Goal: Task Accomplishment & Management: Manage account settings

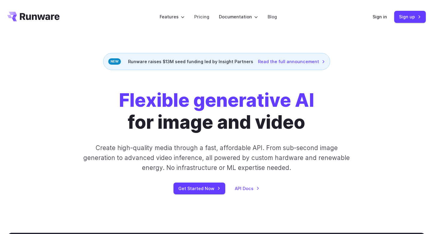
click at [378, 20] on div "Sign in Sign up" at bounding box center [399, 17] width 53 height 12
click at [378, 19] on link "Sign in" at bounding box center [380, 16] width 14 height 7
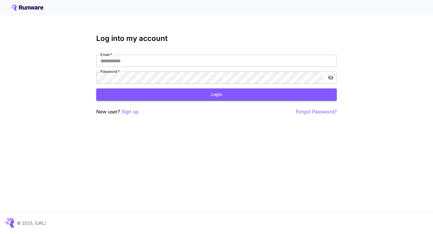
click at [300, 54] on div "Log into my account Email   * Email   * Password   * Password   * Login New use…" at bounding box center [216, 74] width 241 height 81
click at [300, 57] on input "Email   *" at bounding box center [216, 61] width 241 height 12
type input "**********"
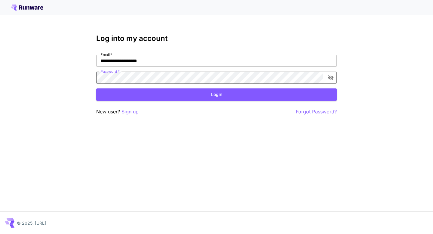
click button "Login" at bounding box center [216, 94] width 241 height 12
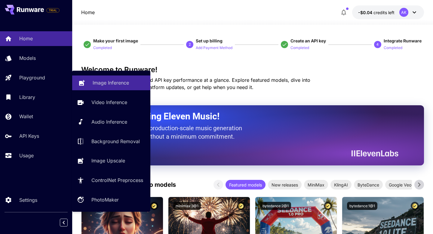
click at [89, 81] on link "Image Inference" at bounding box center [111, 82] width 78 height 15
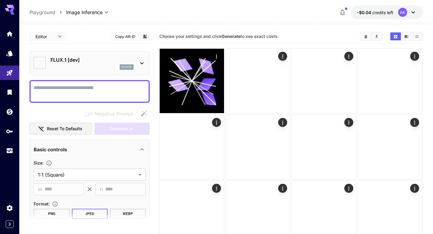
type input "**********"
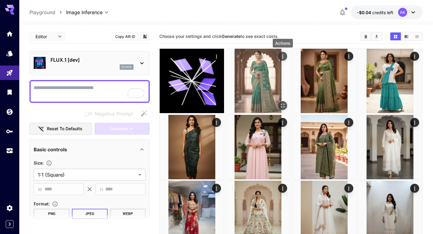
click at [284, 57] on icon "Actions" at bounding box center [283, 57] width 6 height 6
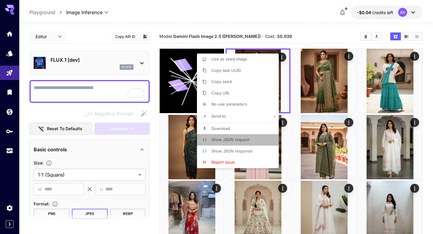
click at [214, 141] on span "Show JSON request" at bounding box center [230, 139] width 38 height 5
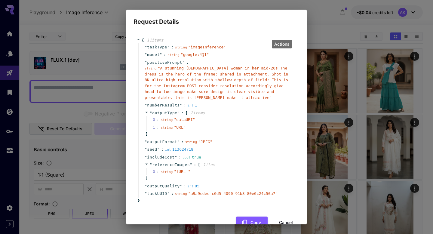
scroll to position [27, 0]
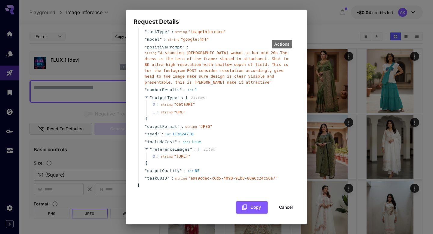
click at [253, 214] on div "{ 11 item s " taskType " : string " imageInference " " model " : string " googl…" at bounding box center [216, 117] width 166 height 202
click at [251, 205] on button "Copy" at bounding box center [252, 207] width 32 height 12
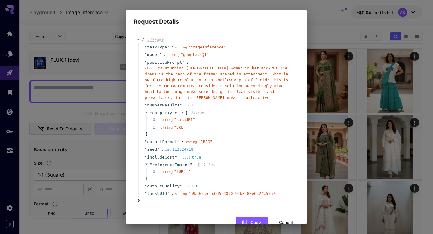
click at [281, 44] on div "Actions" at bounding box center [281, 46] width 15 height 5
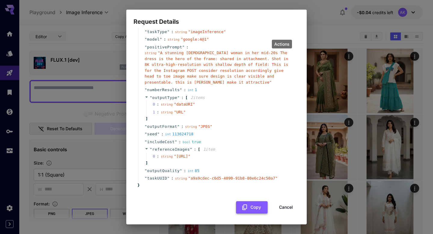
click at [245, 208] on icon "button" at bounding box center [244, 207] width 7 height 7
click at [253, 210] on button "Copy" at bounding box center [252, 207] width 32 height 12
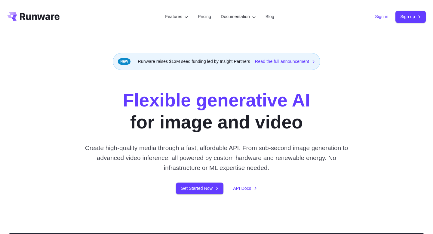
click at [382, 17] on link "Sign in" at bounding box center [381, 16] width 13 height 7
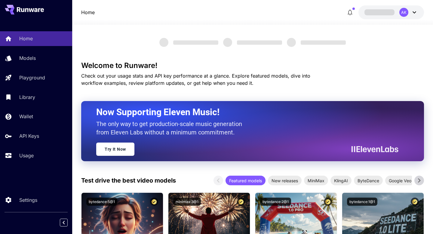
click at [408, 12] on div "AK" at bounding box center [403, 12] width 9 height 9
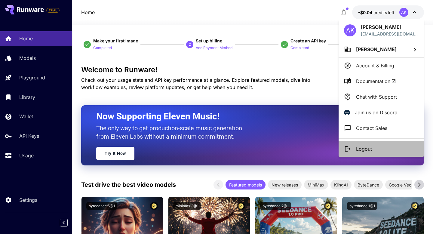
click at [362, 149] on p "Logout" at bounding box center [364, 148] width 16 height 7
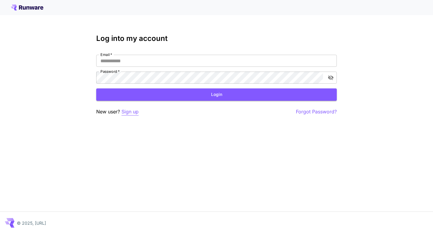
click at [132, 112] on p "Sign up" at bounding box center [129, 112] width 17 height 8
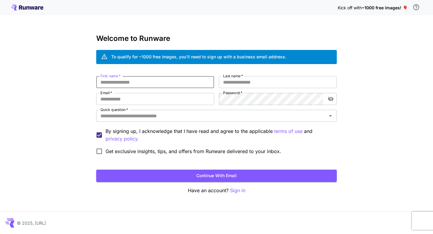
click at [153, 82] on input "First name   *" at bounding box center [155, 82] width 118 height 12
type input "*"
type input "***"
type input "******"
paste input "**********"
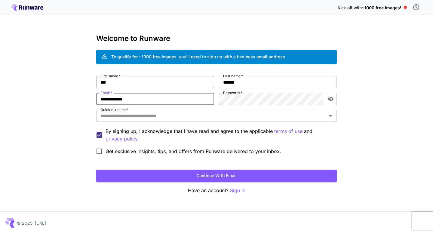
type input "**********"
paste input "**********"
type input "**********"
click at [176, 115] on input "Quick question   *" at bounding box center [211, 116] width 227 height 8
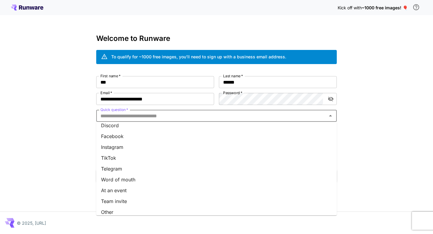
scroll to position [73, 0]
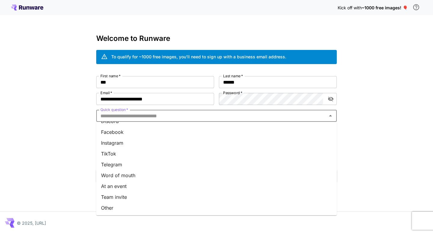
click at [152, 177] on li "Word of mouth" at bounding box center [216, 175] width 241 height 11
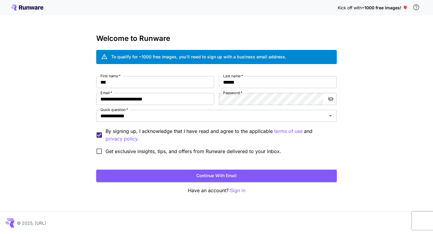
click at [137, 148] on span "Get exclusive insights, tips, and offers from Runware delivered to your inbox." at bounding box center [194, 151] width 176 height 7
click at [167, 178] on button "Continue with email" at bounding box center [216, 176] width 241 height 12
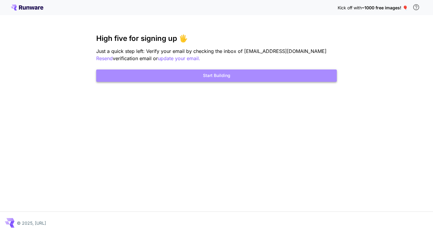
click at [222, 79] on button "Start Building" at bounding box center [216, 75] width 241 height 12
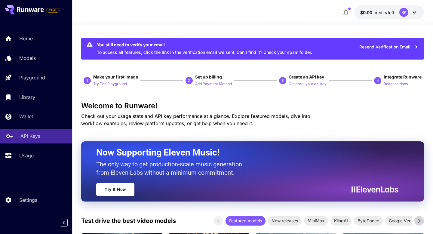
click at [27, 138] on p "API Keys" at bounding box center [30, 135] width 20 height 7
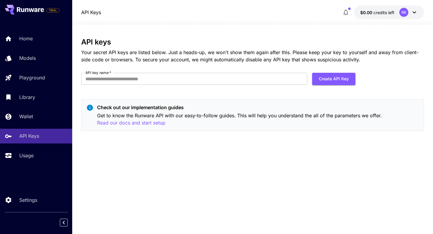
click at [395, 10] on button "$0.00 credits left RK" at bounding box center [389, 12] width 70 height 14
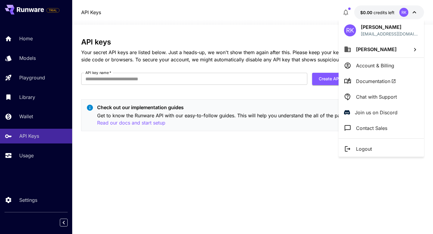
click at [372, 60] on li "Account & Billing" at bounding box center [381, 66] width 85 height 16
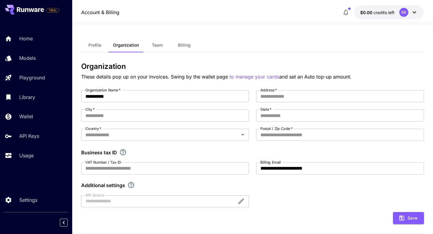
click at [407, 13] on div "RK" at bounding box center [403, 12] width 9 height 9
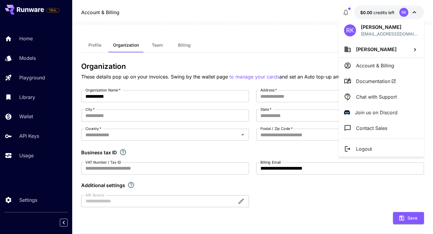
click at [363, 148] on p "Logout" at bounding box center [364, 148] width 16 height 7
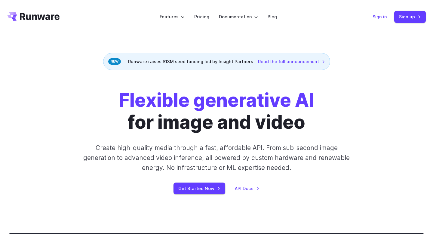
click at [377, 17] on link "Sign in" at bounding box center [380, 16] width 14 height 7
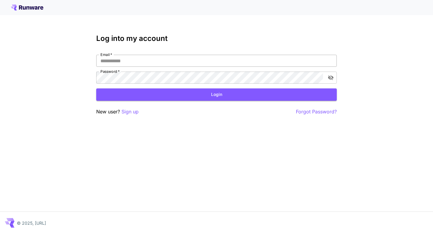
click at [283, 58] on input "Email   *" at bounding box center [216, 61] width 241 height 12
drag, startPoint x: 136, startPoint y: 111, endPoint x: 122, endPoint y: 111, distance: 13.8
click at [122, 111] on p "Sign up" at bounding box center [129, 112] width 17 height 8
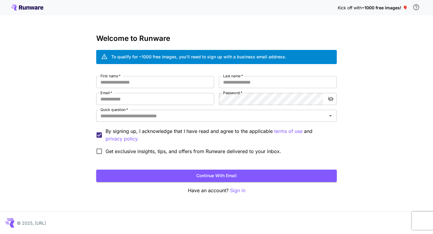
click at [38, 9] on icon at bounding box center [27, 8] width 32 height 6
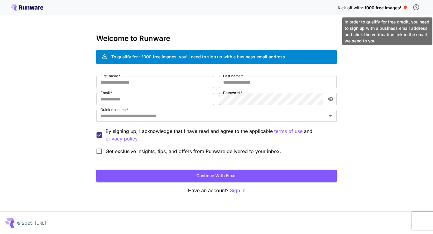
click at [414, 8] on icon "\a In order to qualify for free credit, you need to sign up with a business ema…" at bounding box center [416, 7] width 7 height 7
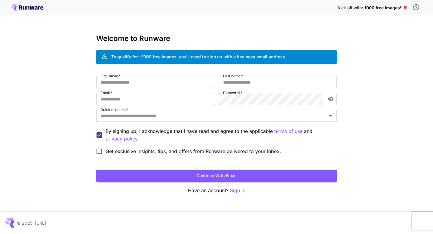
click at [388, 8] on span "~1000 free images! 🎈" at bounding box center [385, 7] width 46 height 5
click at [352, 9] on span "Kick off with" at bounding box center [350, 7] width 24 height 5
click at [167, 51] on div "To qualify for ~1000 free images, you’ll need to sign up with a business email …" at bounding box center [216, 57] width 241 height 14
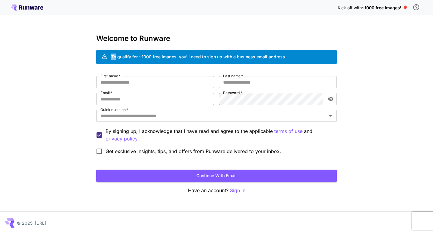
click at [167, 51] on div "To qualify for ~1000 free images, you’ll need to sign up with a business email …" at bounding box center [216, 57] width 241 height 14
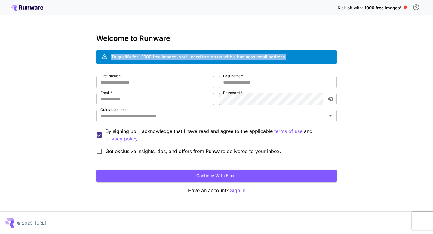
click at [167, 51] on div "To qualify for ~1000 free images, you’ll need to sign up with a business email …" at bounding box center [216, 57] width 241 height 14
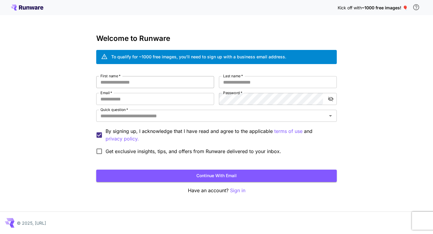
click at [169, 87] on input "First name   *" at bounding box center [155, 82] width 118 height 12
type input "***"
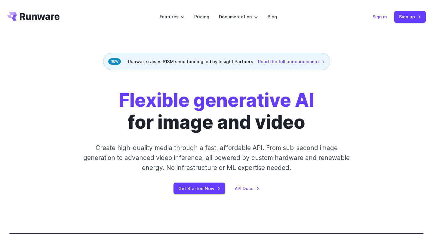
click at [383, 20] on link "Sign in" at bounding box center [380, 16] width 14 height 7
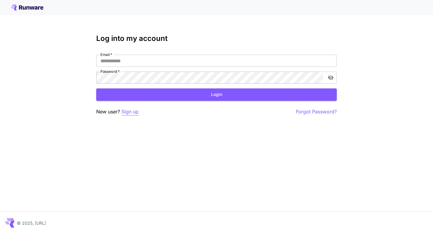
click at [133, 111] on p "Sign up" at bounding box center [129, 112] width 17 height 8
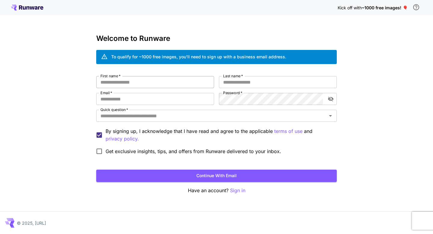
click at [121, 83] on input "First name   *" at bounding box center [155, 82] width 118 height 12
type input "***"
type input "*****"
paste input "**********"
type input "**********"
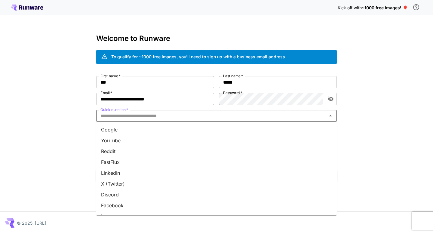
click at [174, 115] on input "Quick question   *" at bounding box center [211, 116] width 227 height 8
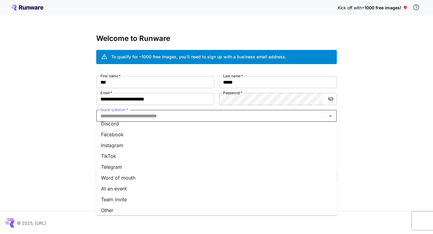
scroll to position [74, 0]
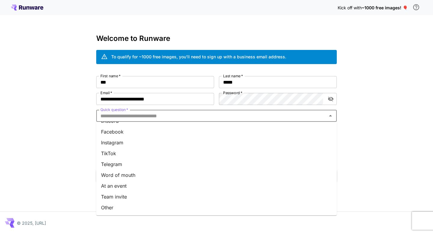
click at [139, 176] on li "Word of mouth" at bounding box center [216, 175] width 241 height 11
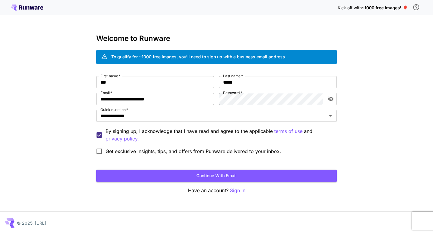
click at [123, 155] on span "Get exclusive insights, tips, and offers from Runware delivered to your inbox." at bounding box center [194, 151] width 176 height 7
click at [148, 177] on button "Continue with email" at bounding box center [216, 176] width 241 height 12
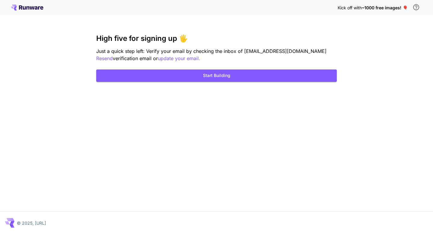
click at [374, 7] on span "~1000 free images! 🎈" at bounding box center [385, 7] width 46 height 5
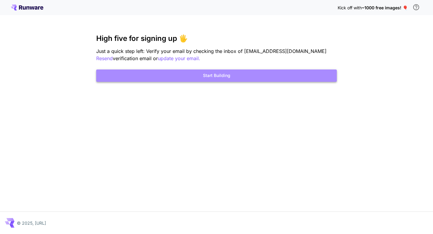
click at [213, 73] on button "Start Building" at bounding box center [216, 75] width 241 height 12
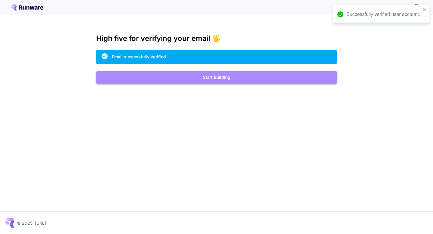
click at [241, 76] on button "Start Building" at bounding box center [216, 77] width 241 height 12
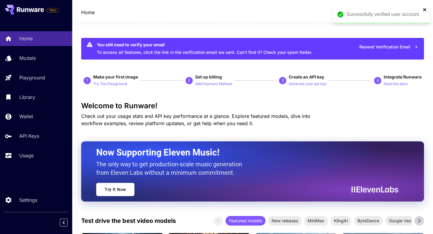
click at [424, 9] on icon "close" at bounding box center [424, 9] width 3 height 3
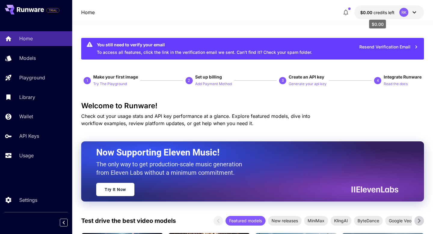
click at [390, 14] on span "credits left" at bounding box center [383, 12] width 21 height 5
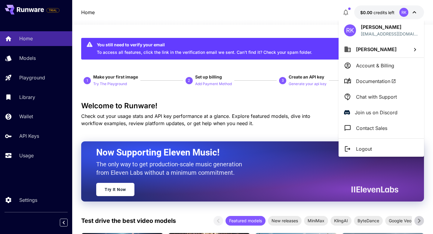
click at [219, 124] on div at bounding box center [216, 117] width 433 height 234
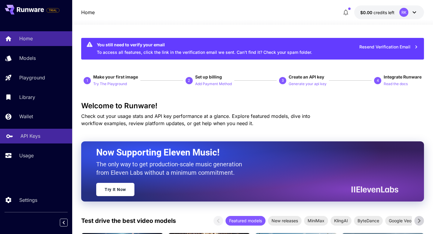
click at [42, 136] on div "API Keys" at bounding box center [43, 135] width 47 height 7
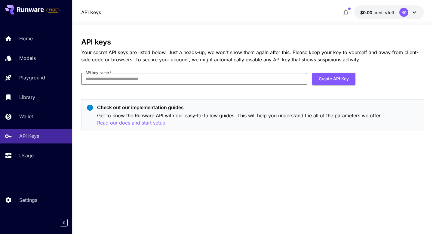
click at [180, 78] on input "API key name   *" at bounding box center [194, 79] width 226 height 12
type input "***"
click at [326, 80] on button "Create API Key" at bounding box center [333, 79] width 43 height 12
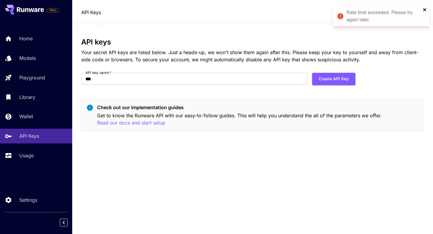
click at [426, 8] on icon "close" at bounding box center [425, 9] width 4 height 5
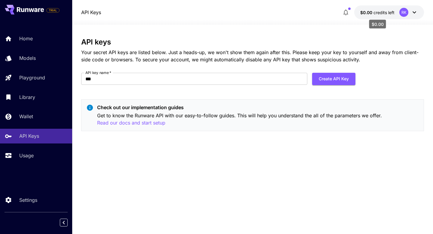
click at [383, 13] on span "credits left" at bounding box center [383, 12] width 21 height 5
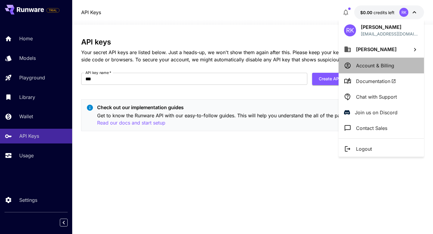
click at [365, 65] on p "Account & Billing" at bounding box center [375, 65] width 38 height 7
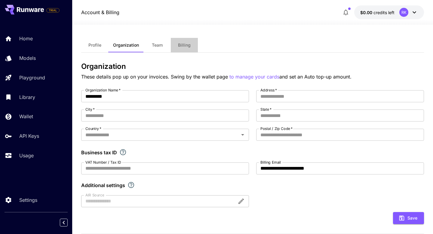
click at [189, 45] on span "Billing" at bounding box center [184, 44] width 13 height 5
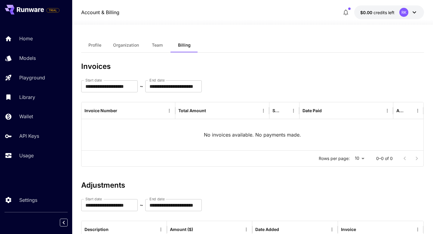
click at [130, 47] on span "Organization" at bounding box center [126, 44] width 26 height 5
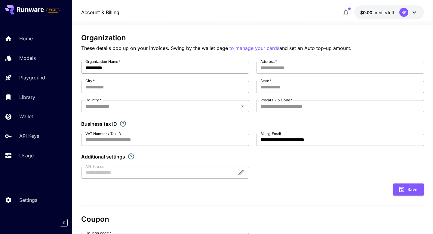
scroll to position [32, 0]
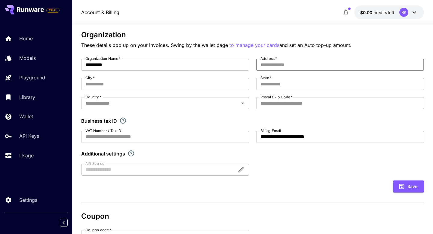
click at [264, 67] on input "Address   *" at bounding box center [340, 65] width 168 height 12
type input "*********"
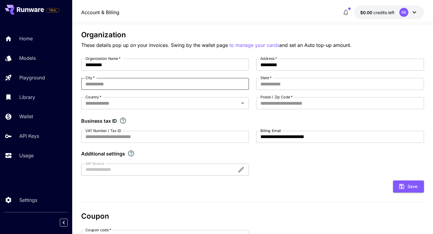
click at [205, 84] on input "City   *" at bounding box center [165, 84] width 168 height 12
type input "*********"
click at [208, 105] on input "Country   *" at bounding box center [160, 103] width 154 height 8
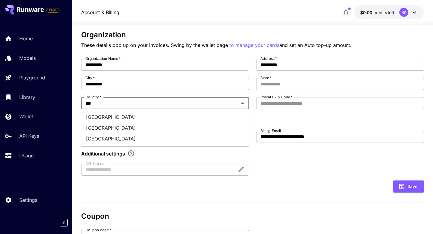
type input "****"
click at [219, 125] on li "India" at bounding box center [165, 127] width 168 height 11
click at [271, 104] on input "Postal / Zip Code   *" at bounding box center [340, 103] width 168 height 12
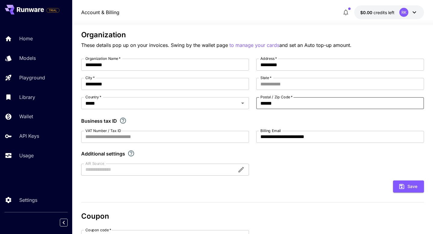
type input "******"
click at [296, 177] on form "**********" at bounding box center [252, 126] width 343 height 134
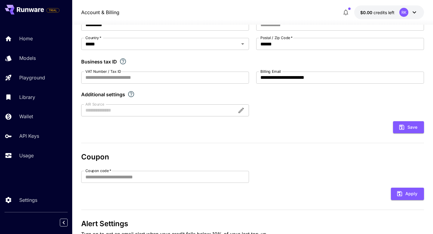
scroll to position [116, 0]
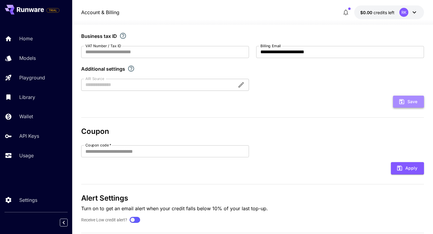
click at [415, 100] on button "Save" at bounding box center [408, 102] width 31 height 12
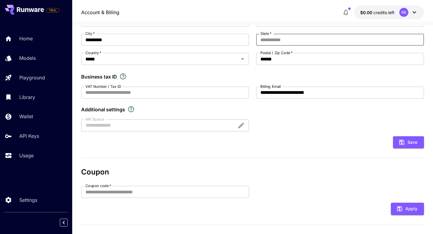
scroll to position [0, 0]
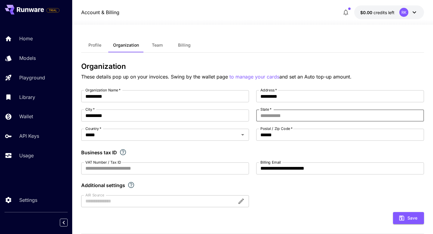
click at [326, 111] on input "State   *" at bounding box center [340, 115] width 168 height 12
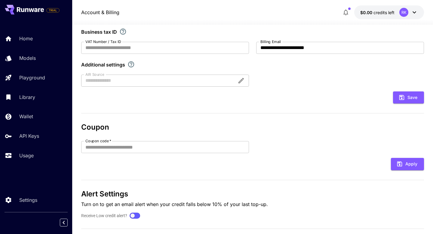
scroll to position [133, 0]
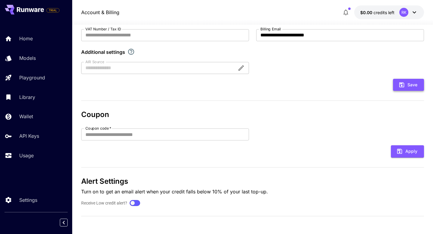
type input "*********"
click at [405, 89] on button "Save" at bounding box center [408, 85] width 31 height 12
type input "*********"
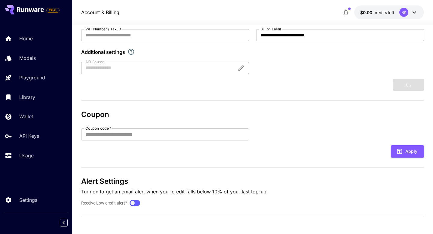
type input "******"
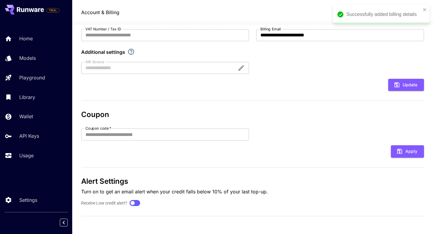
scroll to position [0, 0]
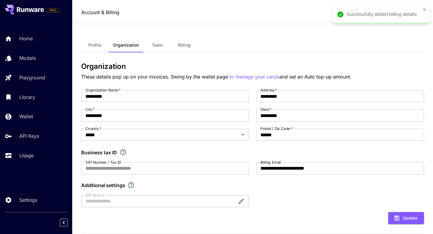
click at [157, 44] on span "Team" at bounding box center [157, 44] width 11 height 5
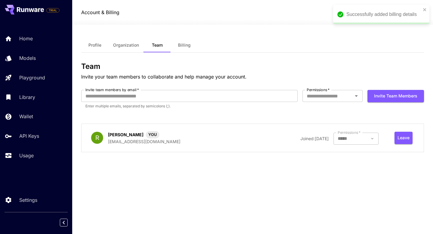
click at [178, 49] on button "Billing" at bounding box center [184, 45] width 27 height 14
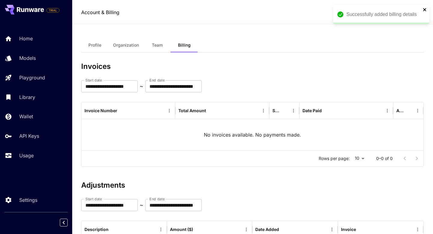
click at [425, 9] on icon "close" at bounding box center [425, 9] width 4 height 5
click at [401, 10] on div "RK" at bounding box center [403, 12] width 9 height 9
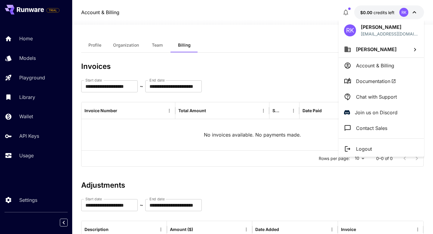
click at [369, 13] on div at bounding box center [216, 117] width 433 height 234
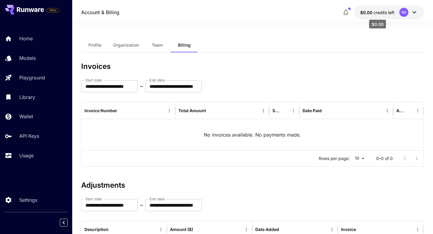
click at [369, 13] on span "$0.00" at bounding box center [366, 12] width 13 height 5
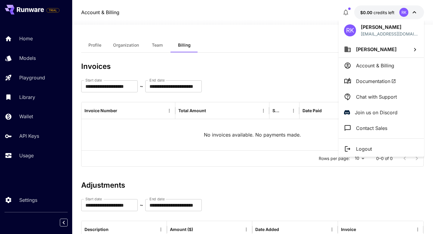
click at [373, 60] on li "Account & Billing" at bounding box center [381, 66] width 85 height 16
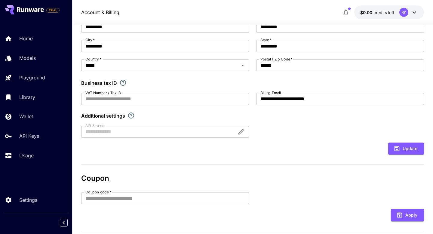
scroll to position [133, 0]
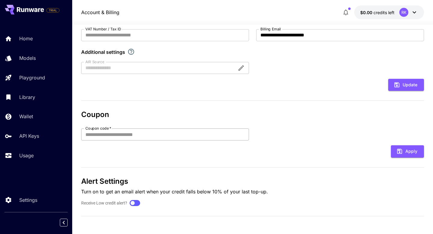
click at [216, 131] on input "Coupon code   *" at bounding box center [165, 134] width 168 height 12
click at [394, 155] on button "Apply" at bounding box center [407, 151] width 33 height 12
type input "**"
click at [414, 149] on button "Apply" at bounding box center [407, 151] width 33 height 12
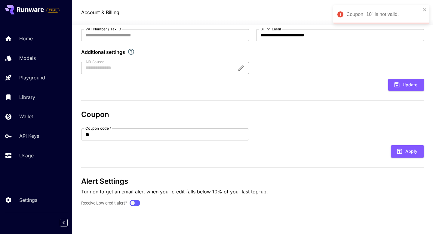
scroll to position [0, 0]
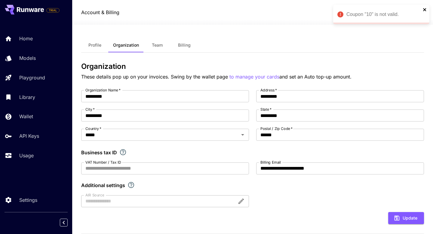
click at [423, 9] on icon "close" at bounding box center [425, 9] width 4 height 5
click at [92, 48] on button "Profile" at bounding box center [94, 45] width 27 height 14
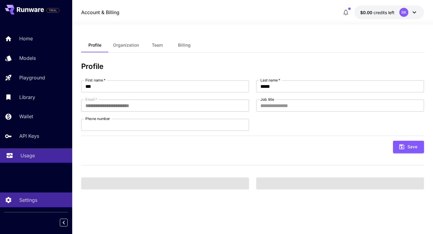
click at [14, 159] on link "Usage" at bounding box center [36, 155] width 72 height 15
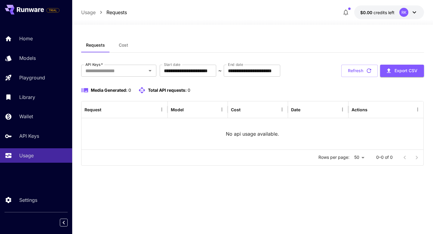
click at [197, 123] on div "No api usage available." at bounding box center [252, 133] width 342 height 31
click at [124, 41] on button "Cost" at bounding box center [123, 45] width 27 height 14
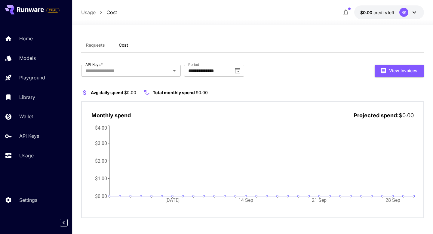
click at [348, 12] on icon "button" at bounding box center [345, 12] width 7 height 7
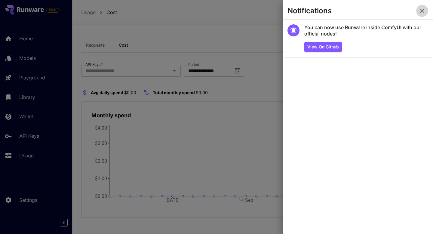
click at [424, 7] on icon "button" at bounding box center [422, 10] width 7 height 7
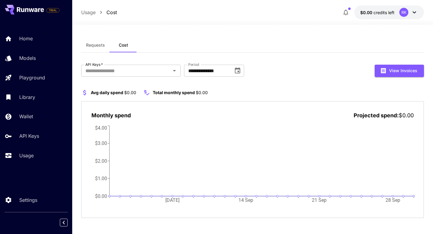
click at [401, 15] on div "RK" at bounding box center [403, 12] width 9 height 9
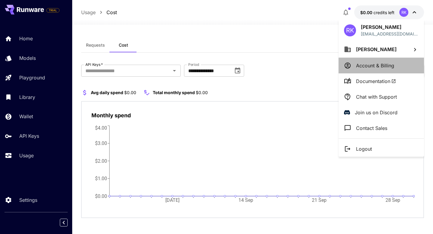
click at [372, 72] on li "Account & Billing" at bounding box center [381, 66] width 85 height 16
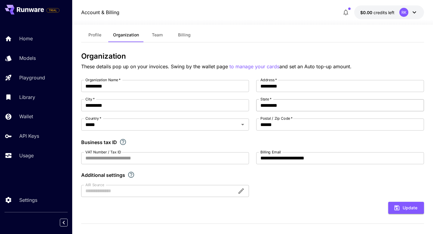
scroll to position [13, 0]
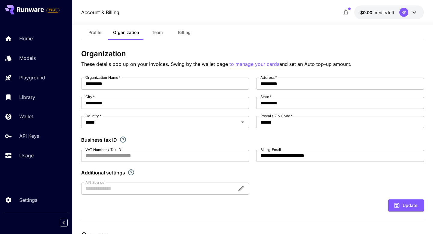
click at [254, 63] on p "to manage your cards" at bounding box center [254, 64] width 50 height 8
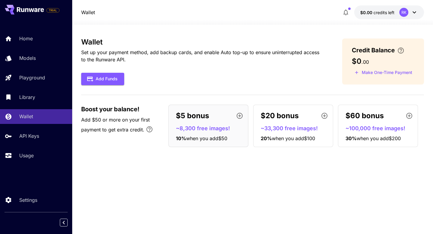
drag, startPoint x: 119, startPoint y: 79, endPoint x: 200, endPoint y: 67, distance: 82.3
click at [201, 67] on div "Wallet Set up your payment method, add backup cards, and enable Auto top-up to …" at bounding box center [202, 61] width 242 height 47
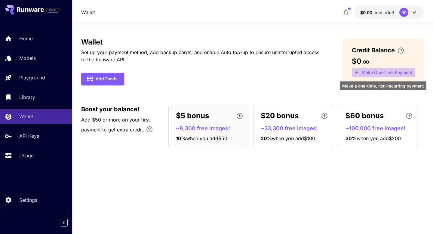
click at [374, 72] on button "Make One-Time Payment" at bounding box center [383, 72] width 63 height 9
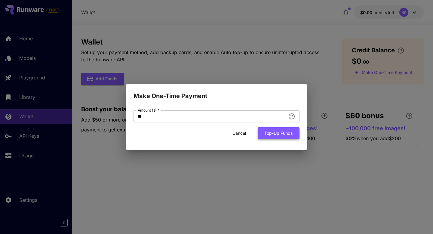
click at [276, 137] on button "Top-up funds" at bounding box center [279, 133] width 42 height 12
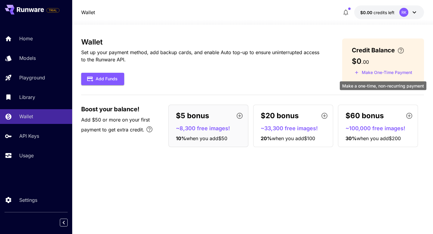
click at [392, 70] on button "Make One-Time Payment" at bounding box center [383, 72] width 63 height 9
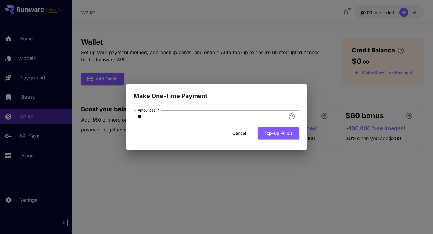
click at [207, 115] on input "**" at bounding box center [209, 116] width 152 height 12
type input "*"
click at [231, 100] on h2 "Make One-Time Payment" at bounding box center [216, 92] width 180 height 17
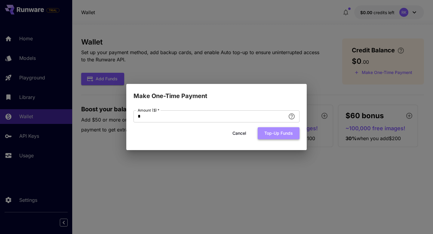
click at [263, 134] on button "Top-up funds" at bounding box center [279, 133] width 42 height 12
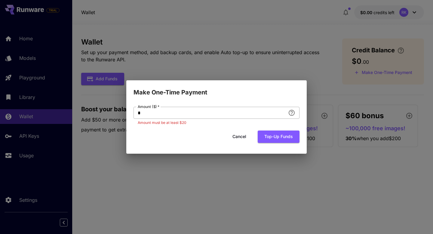
click at [238, 108] on input "*" at bounding box center [209, 113] width 152 height 12
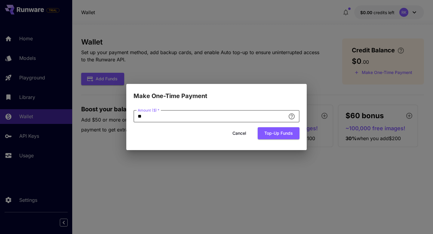
type input "**"
click at [271, 103] on div "Amount ($)   * ** Amount ($)   * Cancel Top-up funds" at bounding box center [216, 126] width 180 height 50
click at [280, 134] on button "Top-up funds" at bounding box center [279, 133] width 42 height 12
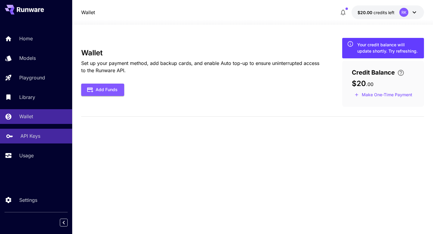
click at [45, 136] on div "API Keys" at bounding box center [43, 135] width 47 height 7
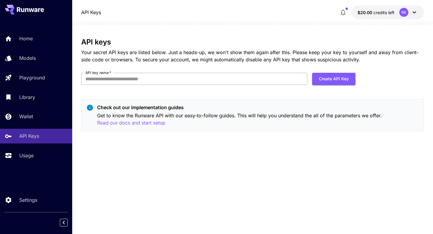
click at [177, 80] on input "API key name   *" at bounding box center [194, 79] width 226 height 12
type input "**********"
click at [323, 84] on button "Create API Key" at bounding box center [333, 79] width 43 height 12
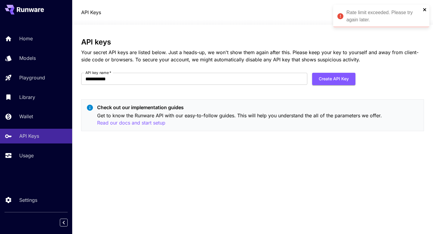
click at [424, 7] on icon "close" at bounding box center [425, 9] width 4 height 5
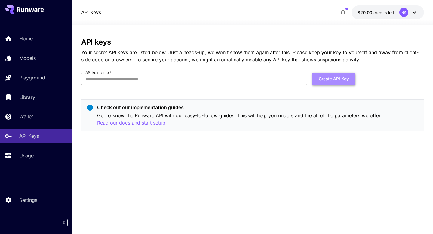
click at [323, 79] on button "Create API Key" at bounding box center [333, 79] width 43 height 12
type input "**********"
click at [338, 85] on form "**********" at bounding box center [218, 81] width 274 height 17
click at [335, 79] on button "Create API Key" at bounding box center [333, 79] width 43 height 12
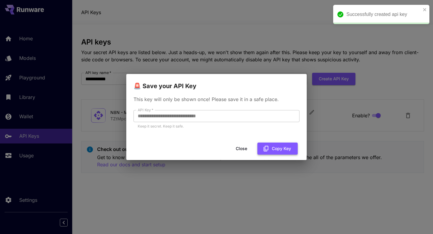
click at [278, 145] on button "Copy Key" at bounding box center [277, 149] width 40 height 12
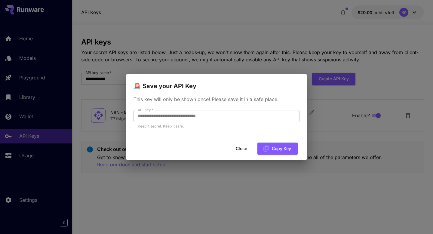
click at [238, 150] on button "Close" at bounding box center [241, 149] width 27 height 12
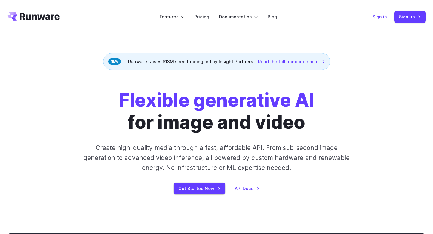
click at [381, 14] on link "Sign in" at bounding box center [380, 16] width 14 height 7
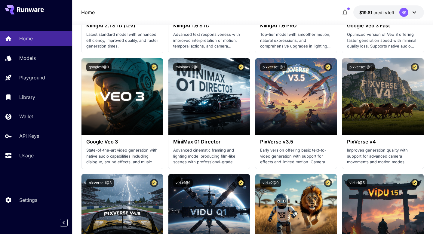
scroll to position [487, 0]
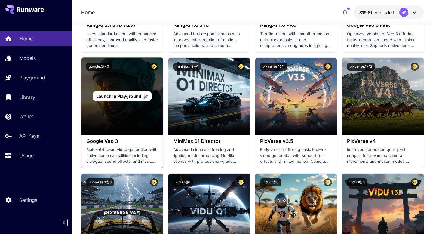
click at [123, 94] on span "Launch in Playground" at bounding box center [118, 96] width 45 height 5
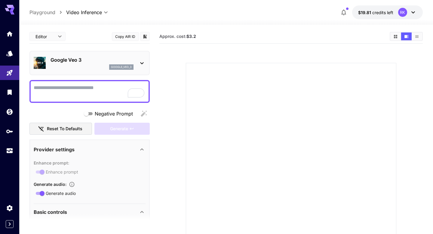
click at [136, 67] on div "Google Veo 3 google_veo_3" at bounding box center [90, 63] width 112 height 18
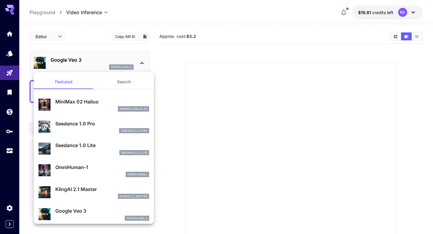
click at [7, 41] on div at bounding box center [216, 117] width 433 height 234
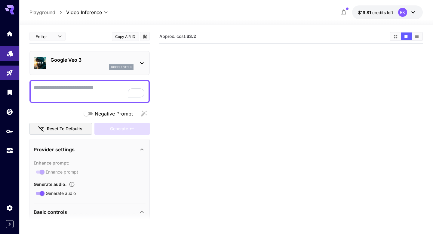
click at [7, 55] on icon "Models" at bounding box center [10, 51] width 7 height 7
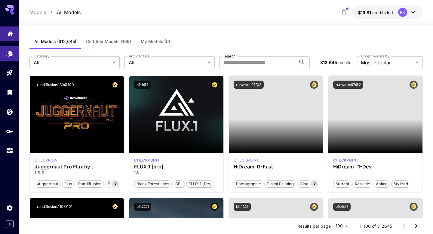
click at [11, 38] on link at bounding box center [9, 33] width 19 height 15
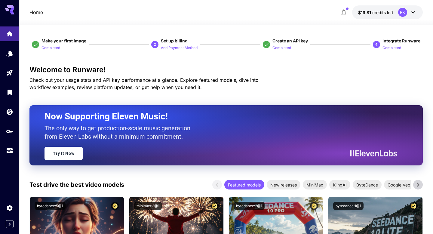
click at [405, 14] on div "RK" at bounding box center [402, 12] width 9 height 9
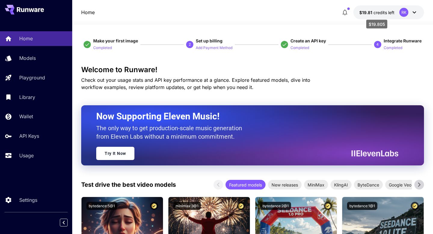
click at [365, 12] on span "$19.81" at bounding box center [366, 12] width 14 height 5
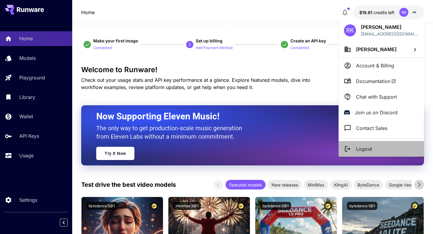
click at [358, 152] on p "Logout" at bounding box center [364, 148] width 16 height 7
